Goal: Information Seeking & Learning: Learn about a topic

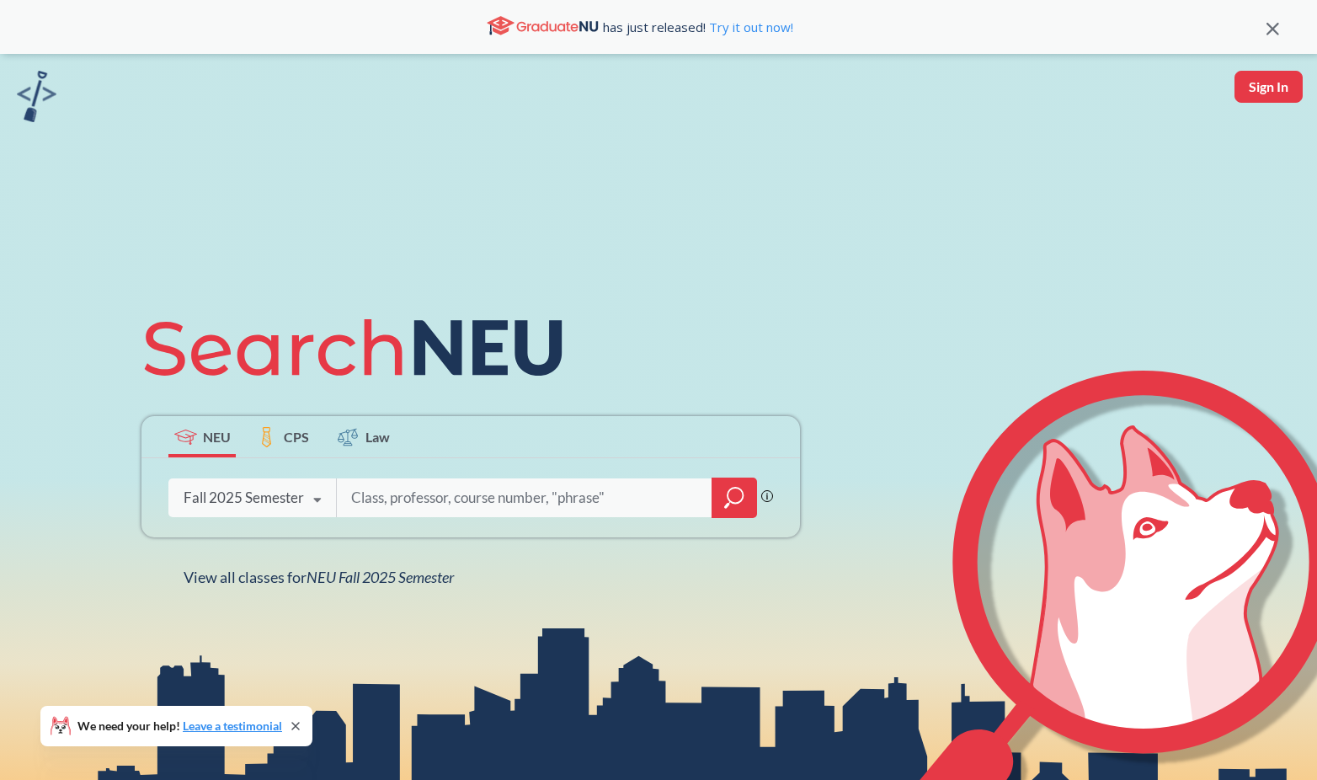
click at [462, 510] on input "search" at bounding box center [524, 497] width 350 height 35
type input "cs 3101"
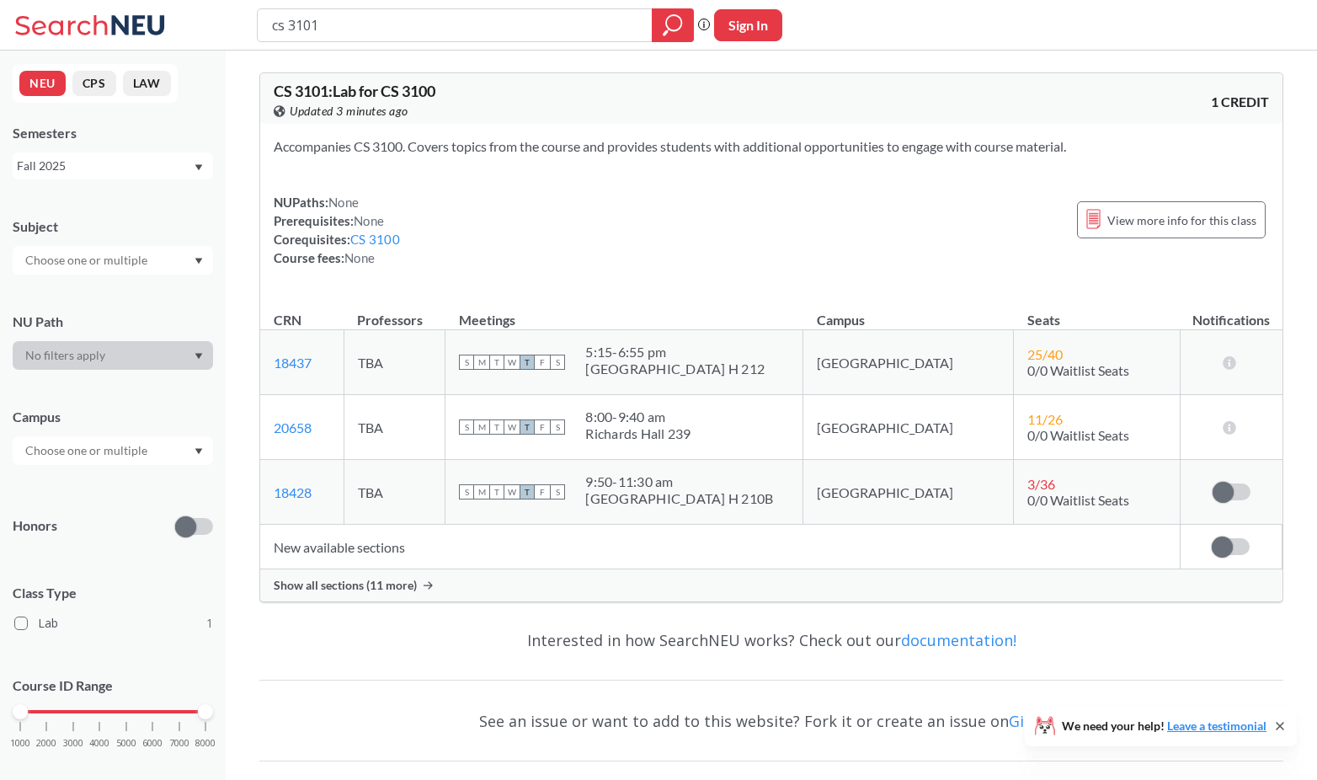
click at [403, 586] on span "Show all sections (11 more)" at bounding box center [345, 585] width 143 height 15
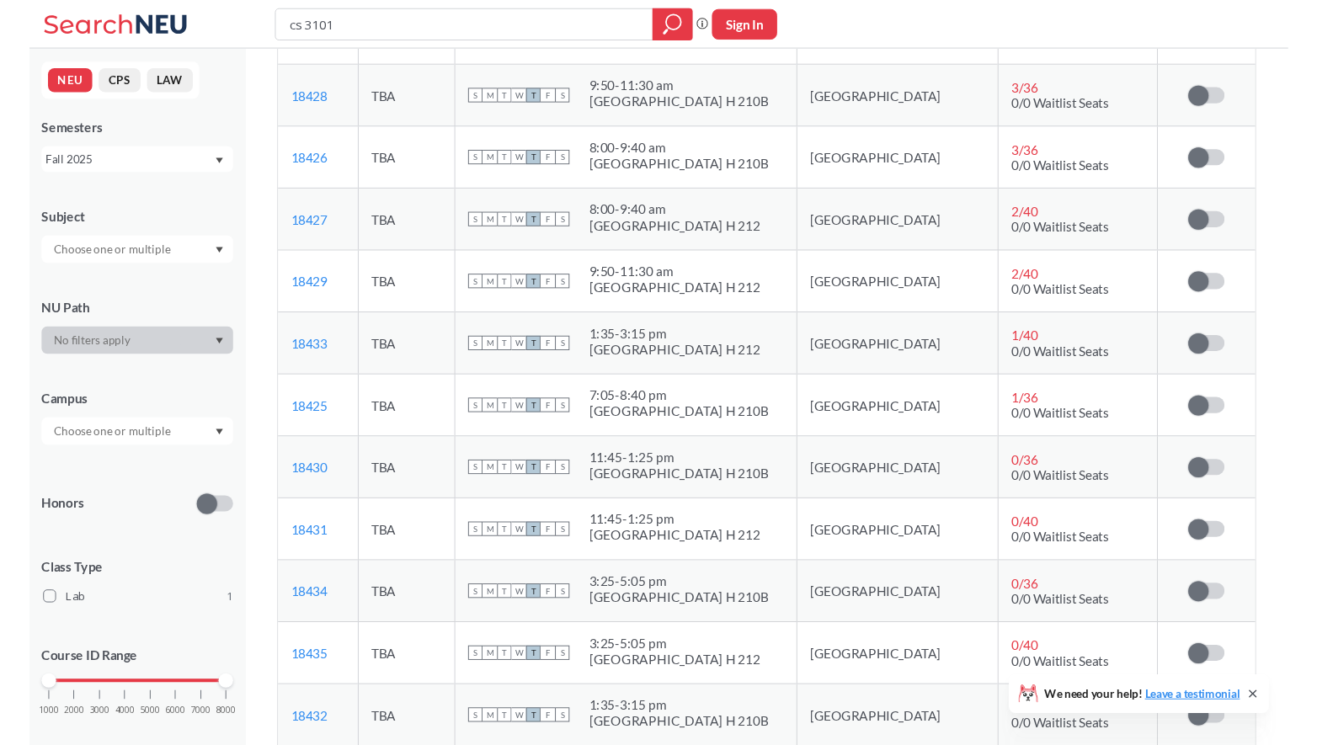
scroll to position [382, 0]
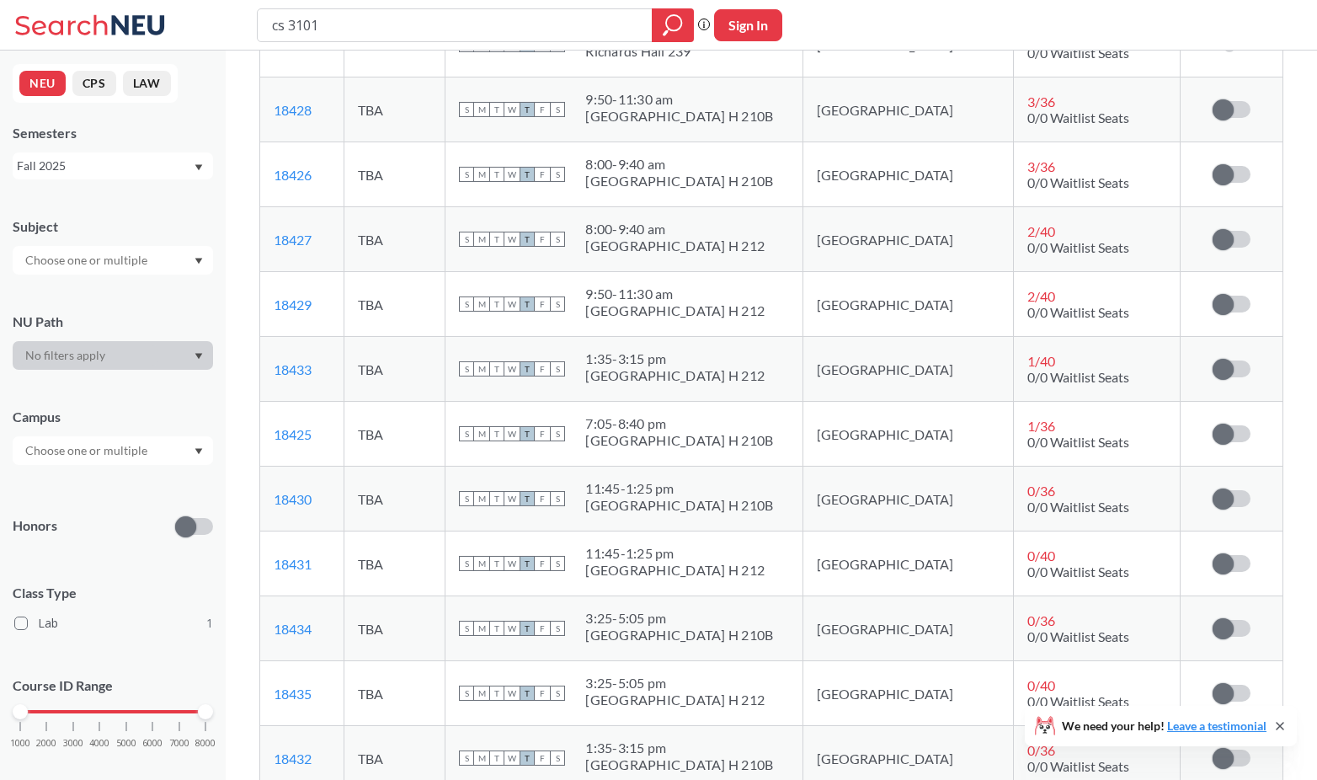
click at [786, 518] on td "S M T W T F S 11:45 - 1:25 pm [GEOGRAPHIC_DATA]" at bounding box center [625, 499] width 358 height 65
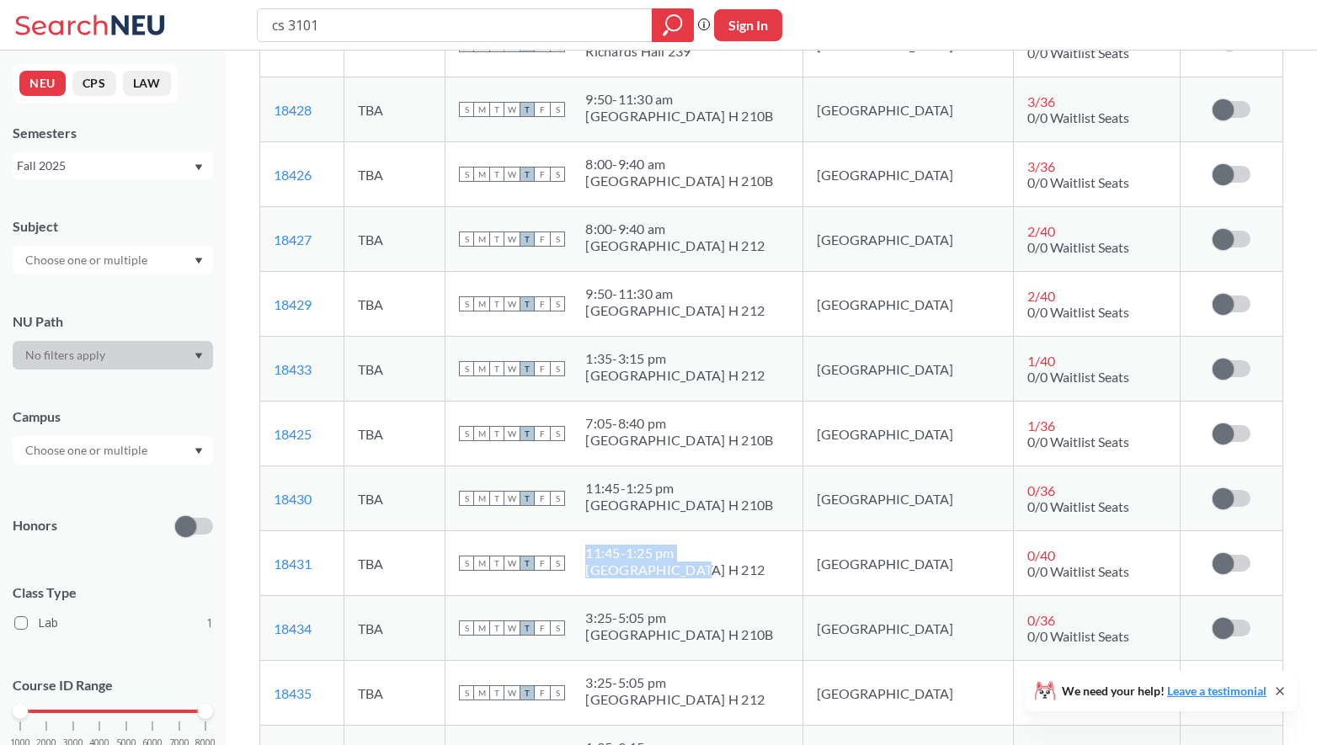
drag, startPoint x: 781, startPoint y: 588, endPoint x: 729, endPoint y: 572, distance: 53.8
click at [729, 572] on td "S M T W T F S 11:45 - 1:25 pm [GEOGRAPHIC_DATA] 212" at bounding box center [625, 563] width 358 height 65
drag, startPoint x: 771, startPoint y: 508, endPoint x: 723, endPoint y: 508, distance: 48.0
click at [723, 508] on div "S M T W T F S 11:45 - 1:25 pm [GEOGRAPHIC_DATA]" at bounding box center [624, 498] width 330 height 37
click at [803, 545] on td "S M T W T F S 11:45 - 1:25 pm [GEOGRAPHIC_DATA] 212" at bounding box center [625, 563] width 358 height 65
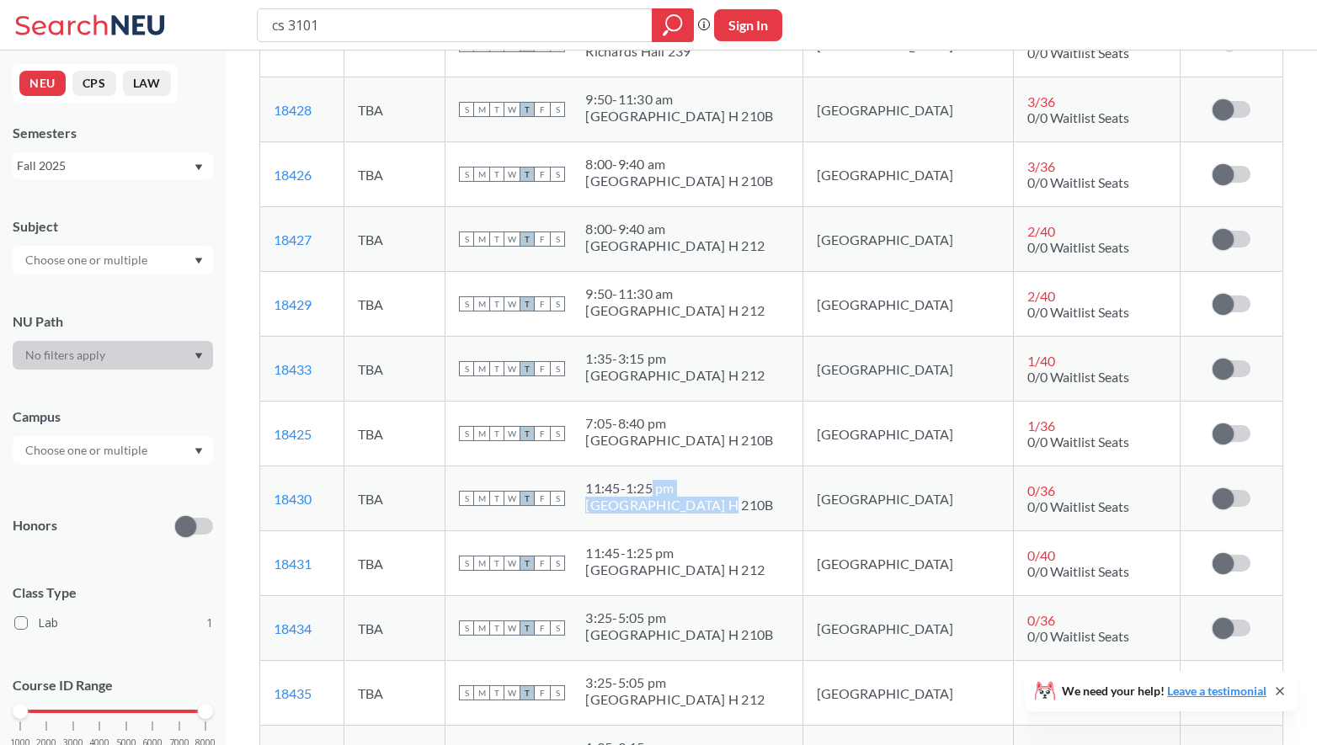
drag, startPoint x: 780, startPoint y: 502, endPoint x: 703, endPoint y: 489, distance: 77.7
click at [703, 489] on div "S M T W T F S 11:45 - 1:25 pm [GEOGRAPHIC_DATA]" at bounding box center [624, 498] width 330 height 37
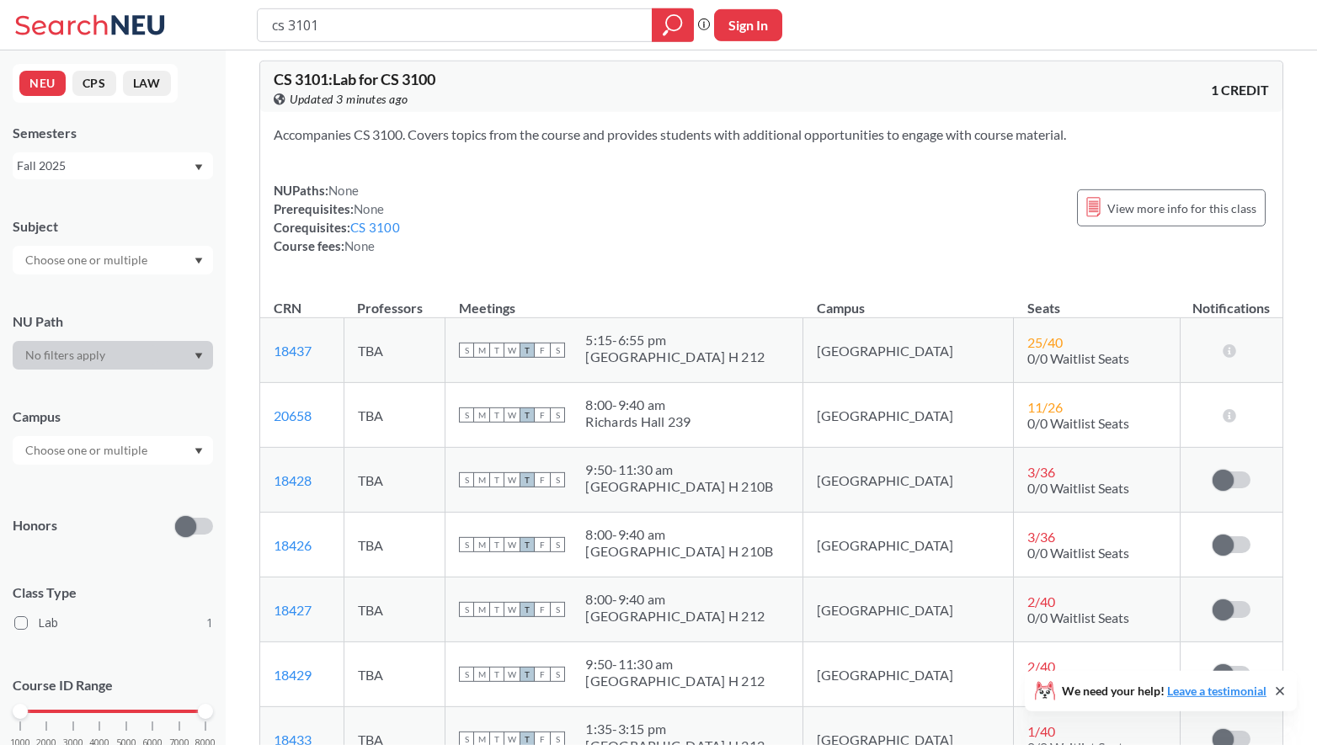
scroll to position [0, 0]
